Goal: Task Accomplishment & Management: Manage account settings

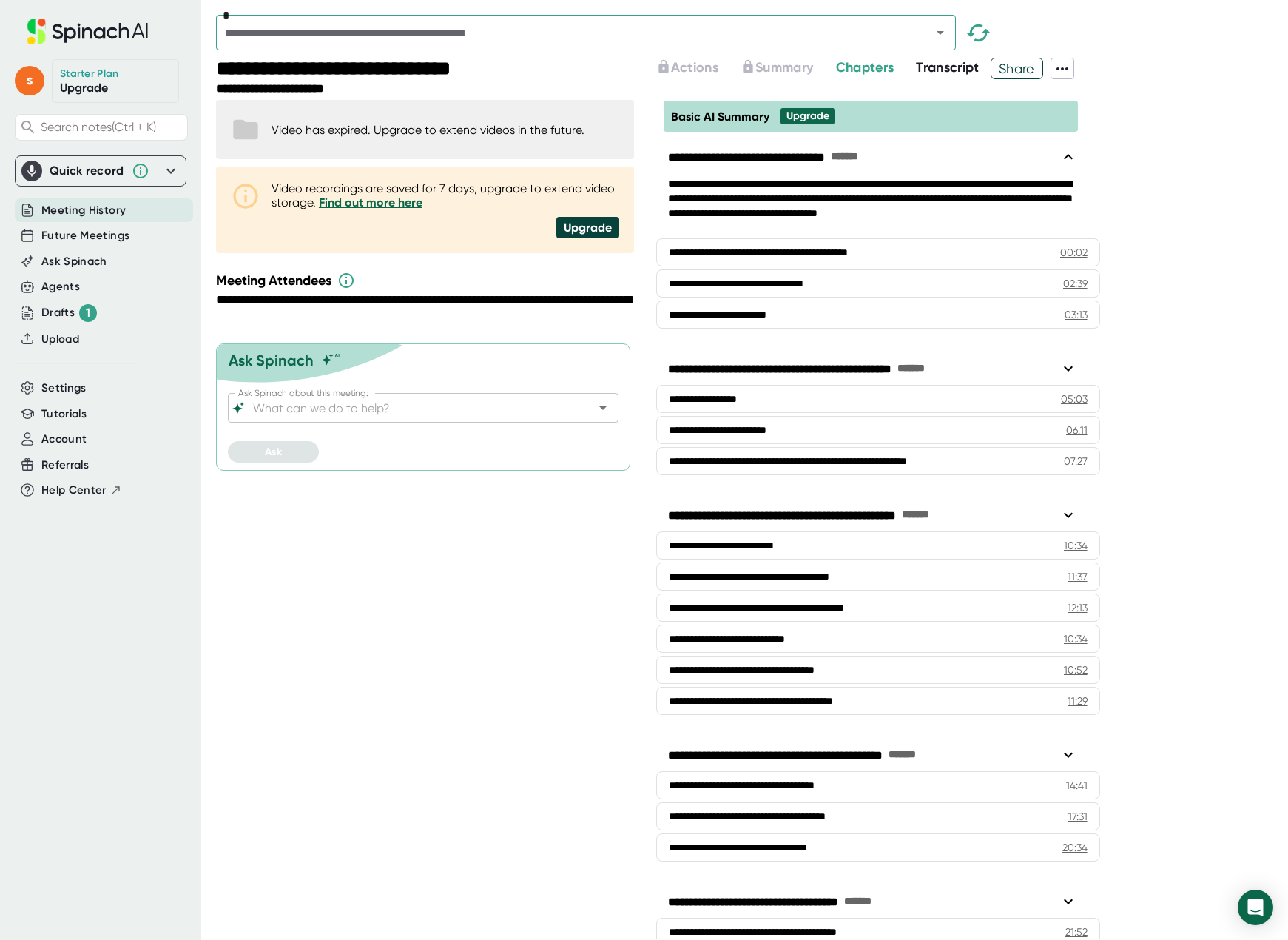
click at [110, 69] on div "Starter Plan" at bounding box center [89, 74] width 60 height 13
click at [50, 292] on div "Agents" at bounding box center [60, 286] width 39 height 17
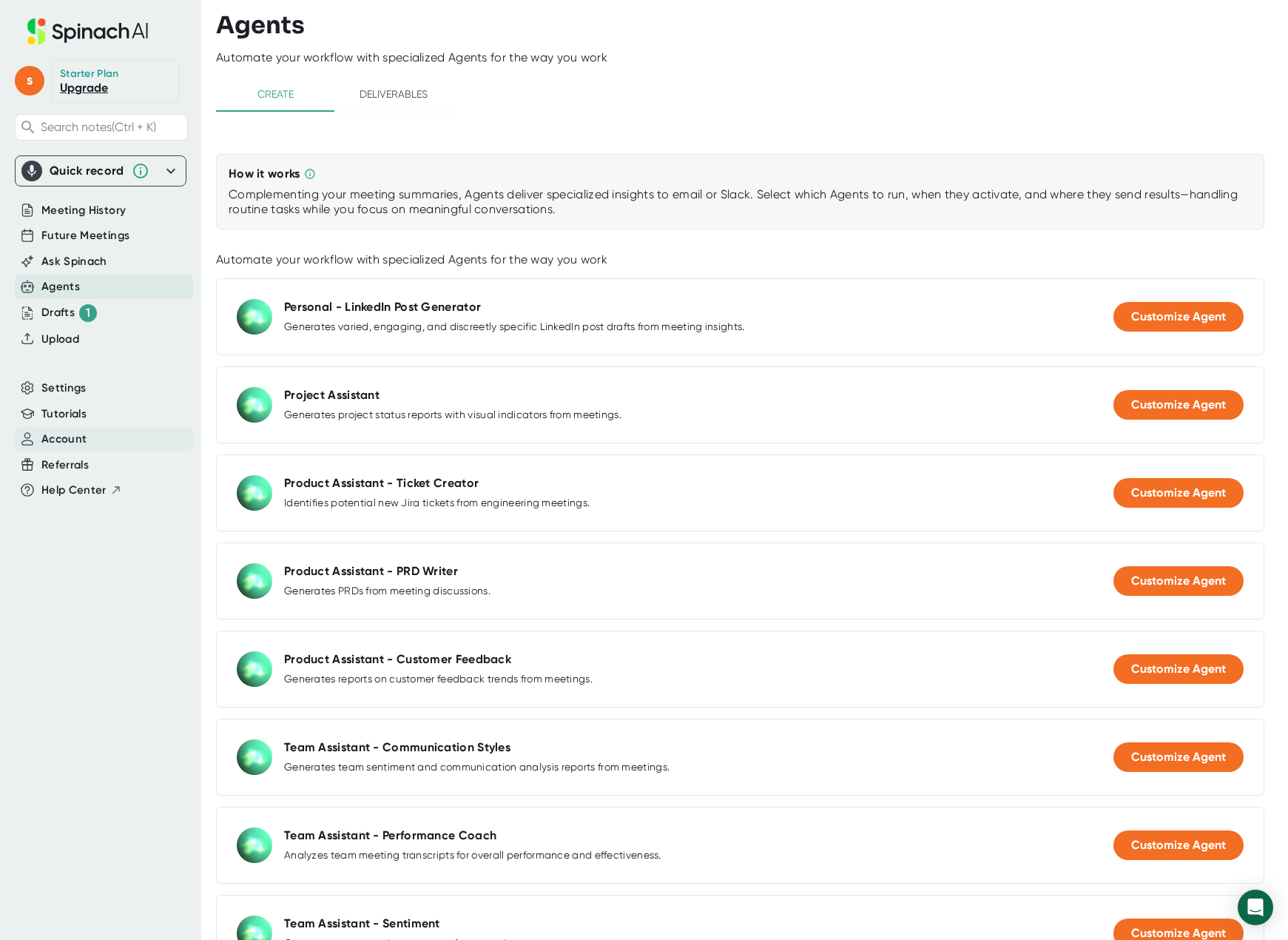
click at [62, 446] on span "Account" at bounding box center [64, 439] width 46 height 17
